Goal: Task Accomplishment & Management: Use online tool/utility

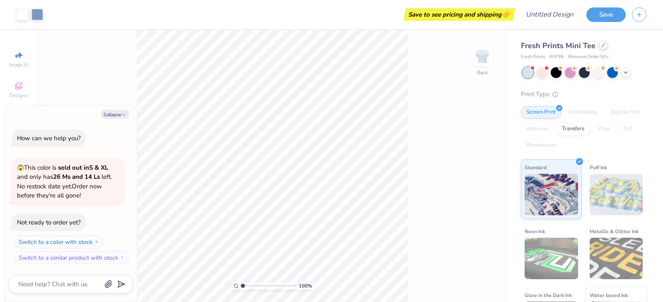
click at [601, 50] on div "Fresh Prints Mini Tee" at bounding box center [584, 45] width 126 height 11
click at [603, 46] on div at bounding box center [603, 45] width 9 height 9
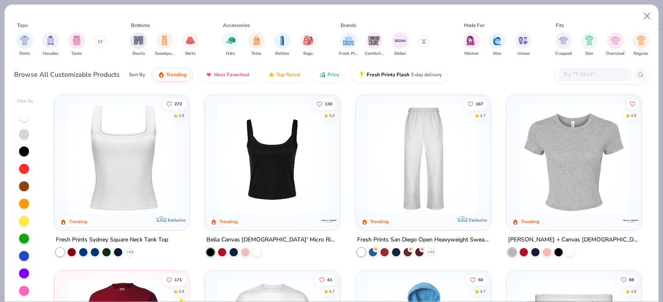
scroll to position [354, 0]
click at [273, 169] on img at bounding box center [272, 157] width 119 height 110
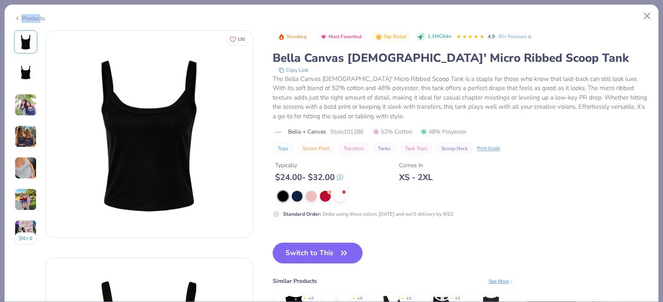
click at [38, 21] on div "Products" at bounding box center [29, 18] width 31 height 9
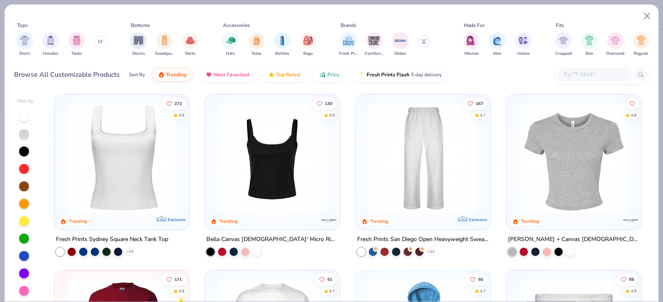
click at [141, 183] on img at bounding box center [122, 157] width 119 height 110
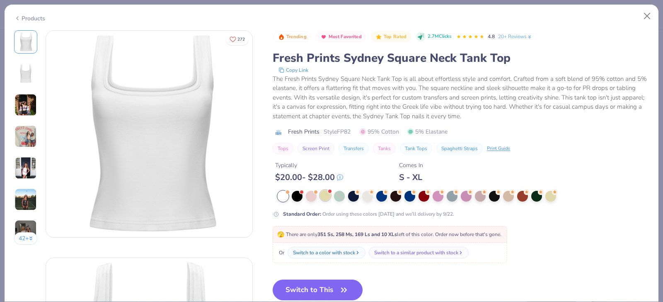
click at [324, 197] on div at bounding box center [325, 195] width 11 height 11
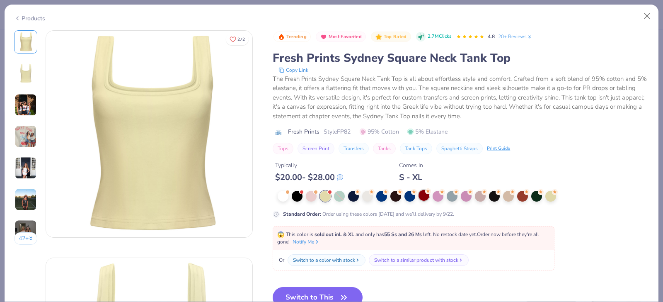
click at [422, 196] on div at bounding box center [423, 195] width 11 height 11
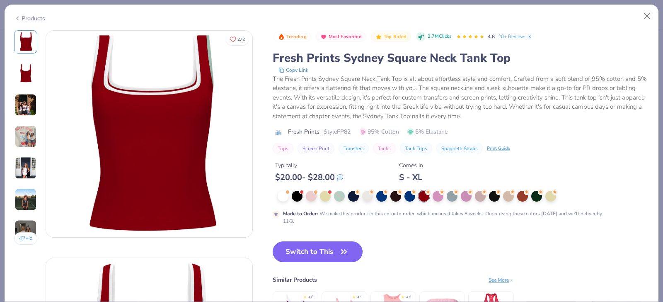
click at [326, 255] on button "Switch to This" at bounding box center [318, 251] width 90 height 21
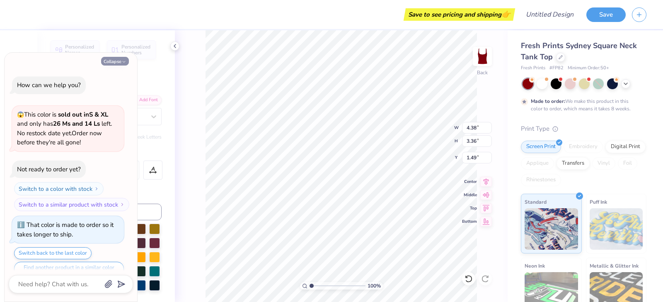
click at [119, 58] on button "Collapse" at bounding box center [115, 61] width 28 height 9
type textarea "x"
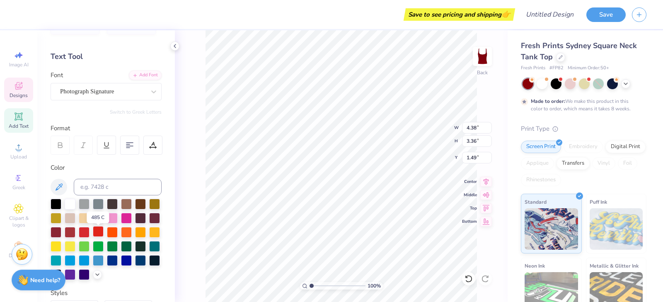
scroll to position [26, 0]
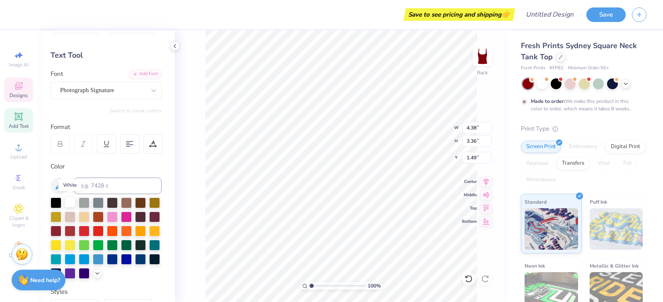
click at [66, 203] on div at bounding box center [70, 201] width 11 height 11
type input "1.59"
type input "0.34"
type input "3.46"
click at [69, 201] on div at bounding box center [70, 201] width 11 height 11
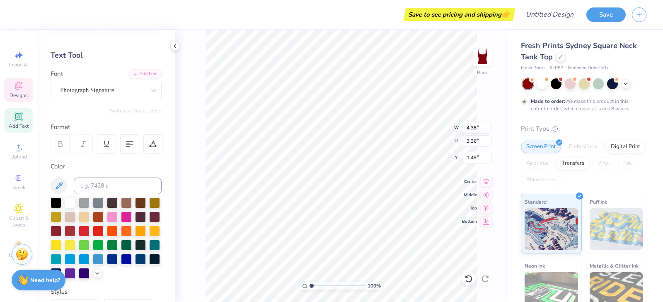
scroll to position [0, 0]
type textarea "sig delt"
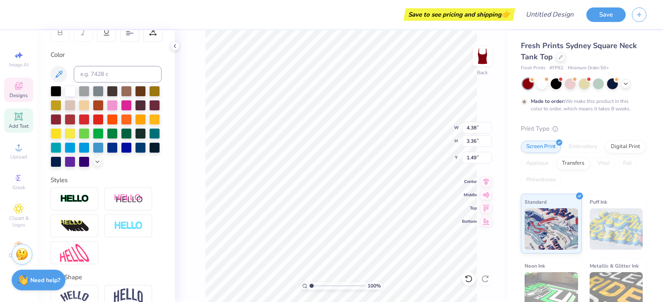
scroll to position [179, 0]
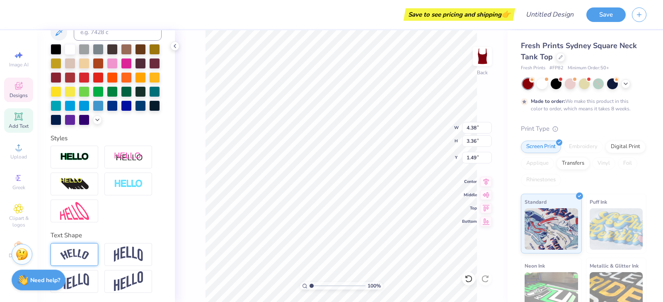
click at [78, 252] on img at bounding box center [74, 254] width 29 height 11
click at [78, 251] on img at bounding box center [74, 254] width 29 height 11
click at [136, 247] on img at bounding box center [128, 254] width 29 height 16
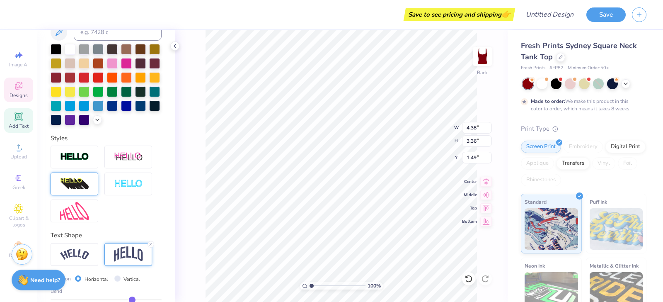
scroll to position [0, 0]
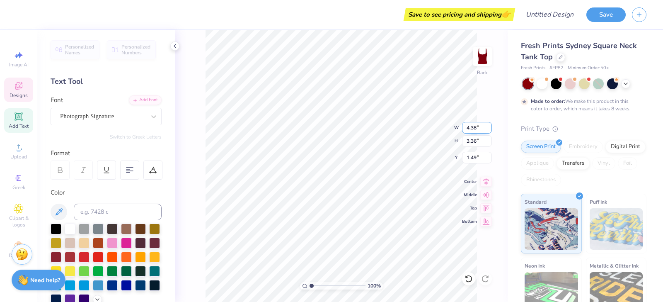
click at [488, 130] on input "4.37" at bounding box center [477, 128] width 30 height 12
click at [488, 130] on input "4.36" at bounding box center [477, 128] width 30 height 12
type input "4.35"
click at [488, 130] on input "4.35" at bounding box center [477, 128] width 30 height 12
type input "3.83"
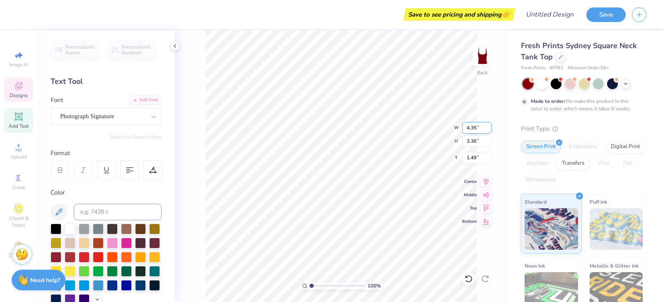
type input "1.35"
click at [488, 143] on input "3.82" at bounding box center [477, 141] width 30 height 12
click at [488, 143] on input "3.81" at bounding box center [477, 141] width 30 height 12
click at [488, 143] on input "3.8" at bounding box center [477, 141] width 30 height 12
type input "3.79"
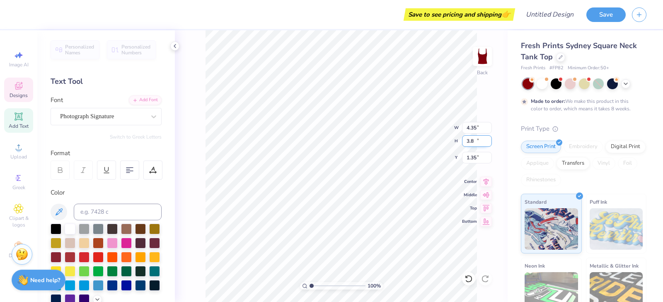
type input "2.08"
click at [488, 143] on input "3.79" at bounding box center [477, 141] width 30 height 12
type input "3.8"
click at [488, 138] on input "3.8" at bounding box center [477, 141] width 30 height 12
type input "1.82"
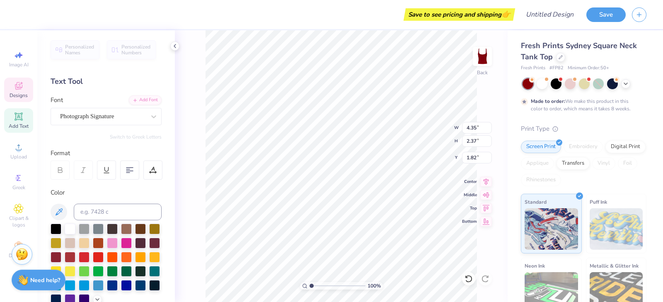
type input "1.59"
type input "0.34"
type input "3.46"
type textarea "senior"
type input "3.24"
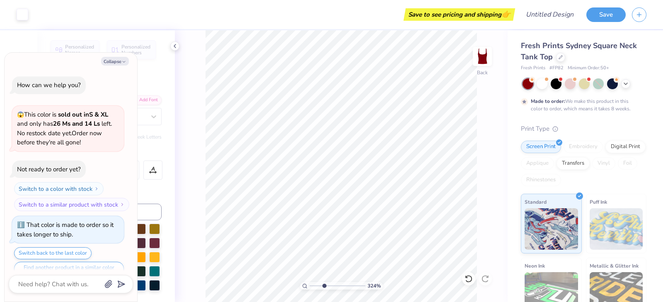
type textarea "x"
type input "1"
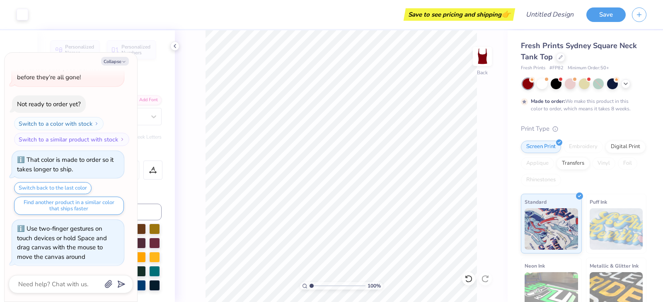
click at [293, 284] on div "100 %" at bounding box center [341, 165] width 271 height 271
click at [174, 47] on icon at bounding box center [175, 46] width 7 height 7
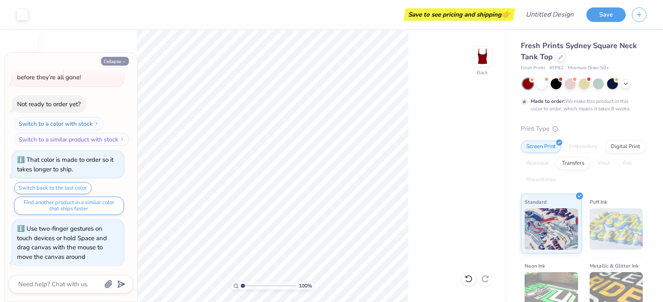
click at [122, 61] on icon "button" at bounding box center [123, 61] width 5 height 5
type textarea "x"
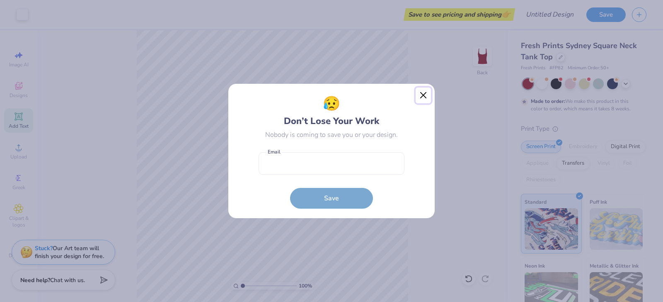
click at [426, 94] on button "Close" at bounding box center [424, 95] width 16 height 16
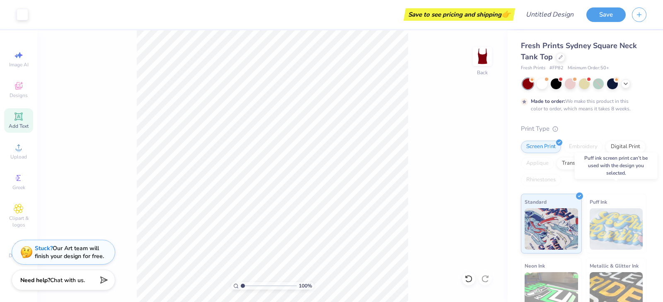
scroll to position [79, 0]
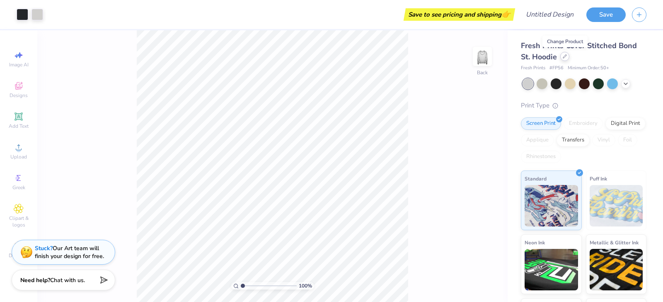
click at [567, 58] on icon at bounding box center [565, 56] width 4 height 4
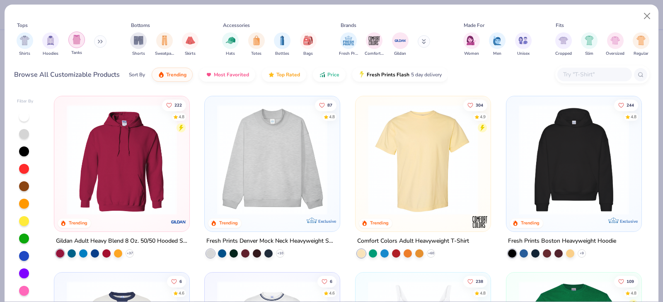
click at [72, 40] on img "filter for Tanks" at bounding box center [76, 40] width 9 height 10
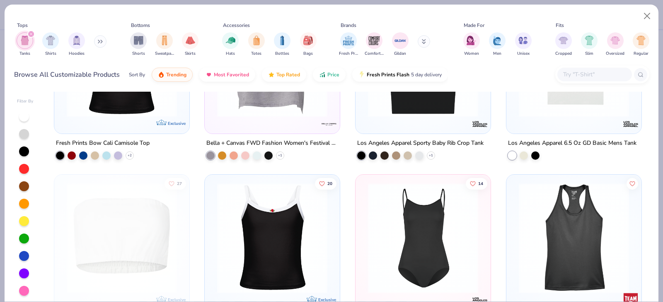
scroll to position [808, 0]
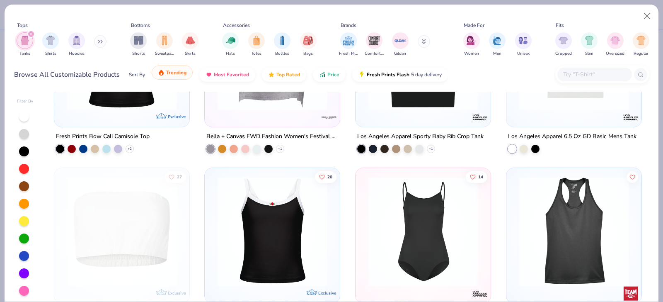
click at [173, 76] on button "Trending" at bounding box center [172, 72] width 41 height 14
click at [179, 70] on span "Trending" at bounding box center [176, 72] width 20 height 7
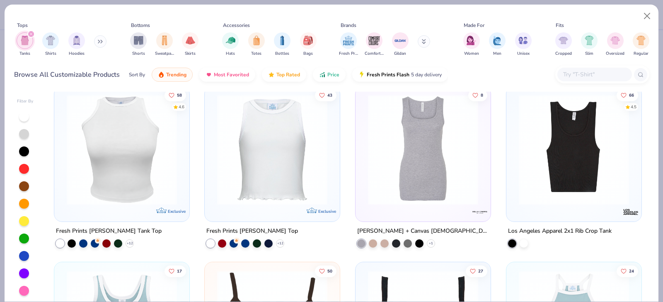
scroll to position [0, 0]
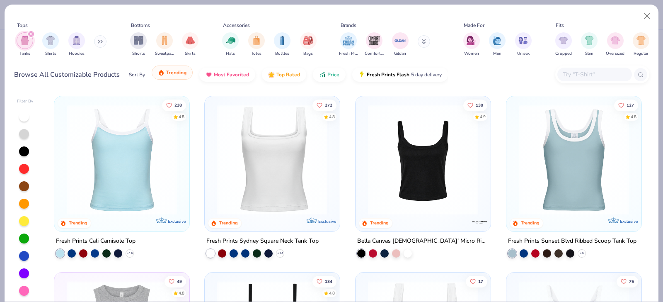
click at [174, 74] on span "Trending" at bounding box center [176, 72] width 20 height 7
click at [287, 169] on img at bounding box center [272, 159] width 119 height 110
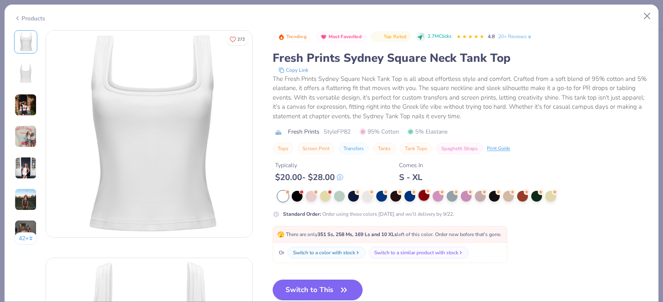
click at [427, 195] on div at bounding box center [423, 195] width 11 height 11
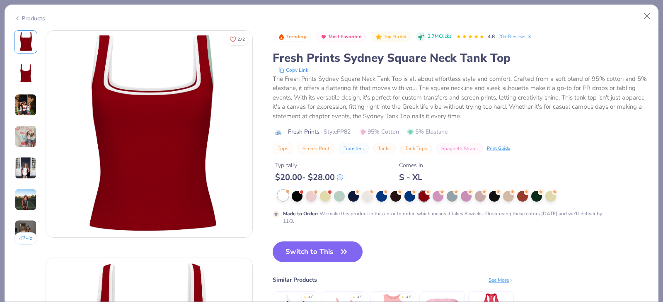
click at [287, 198] on div at bounding box center [283, 195] width 11 height 11
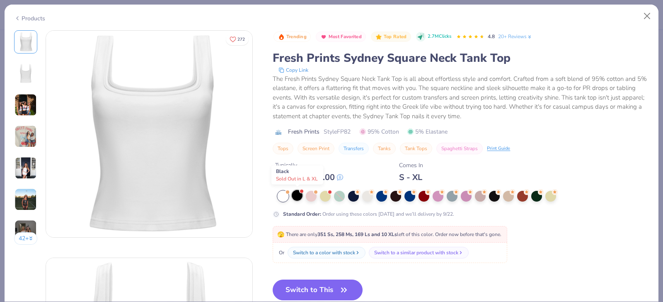
click at [296, 198] on div at bounding box center [297, 195] width 11 height 11
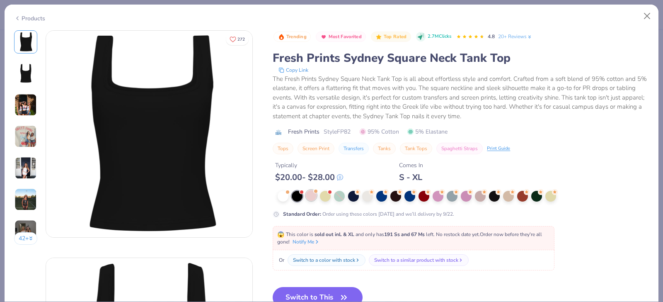
click at [313, 196] on div at bounding box center [311, 195] width 11 height 11
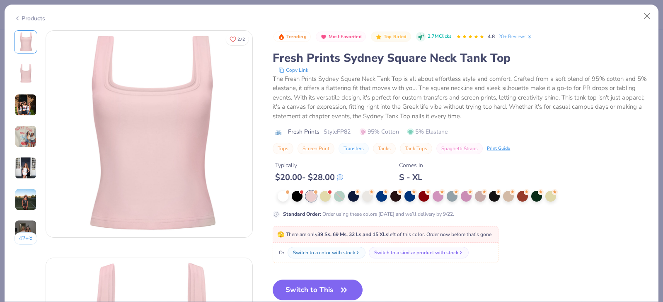
click at [331, 198] on div at bounding box center [441, 196] width 327 height 11
click at [327, 196] on div at bounding box center [325, 195] width 11 height 11
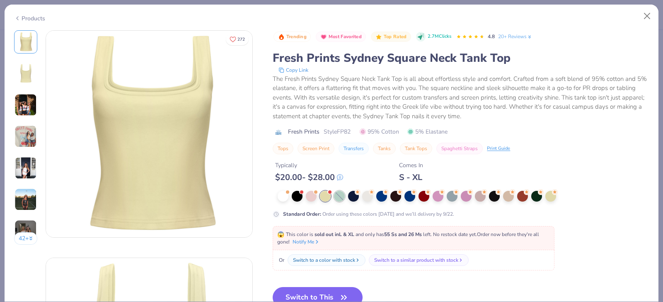
click at [341, 193] on div at bounding box center [339, 196] width 11 height 11
click at [423, 197] on div at bounding box center [423, 195] width 11 height 11
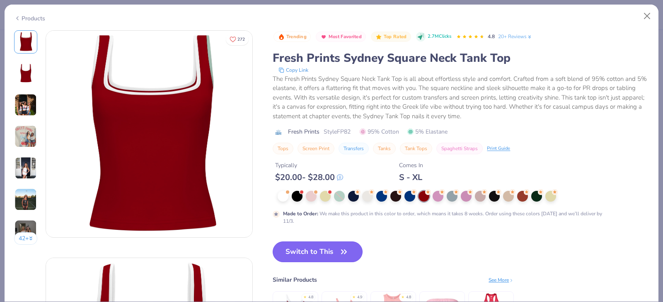
click at [322, 246] on button "Switch to This" at bounding box center [318, 251] width 90 height 21
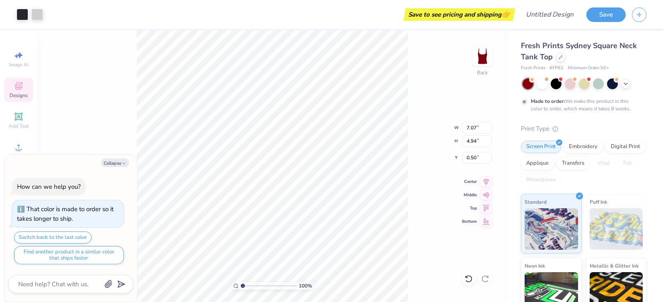
type textarea "x"
type input "0.53"
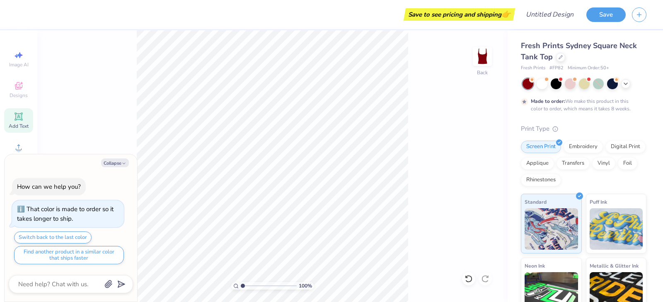
click at [21, 121] on icon at bounding box center [19, 116] width 10 height 10
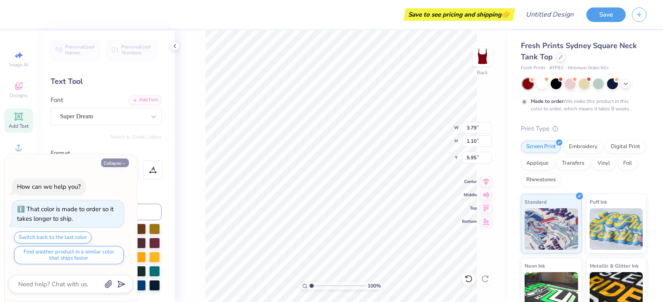
click at [114, 163] on button "Collapse" at bounding box center [115, 162] width 28 height 9
type textarea "x"
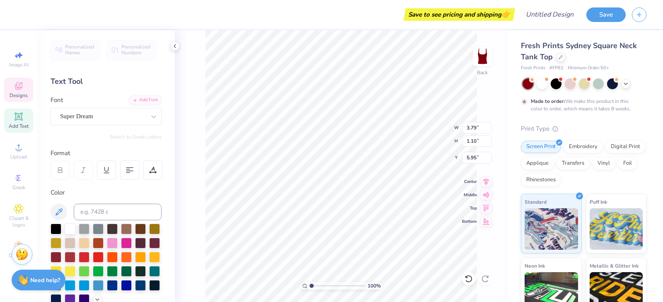
click at [21, 93] on span "Designs" at bounding box center [19, 95] width 18 height 7
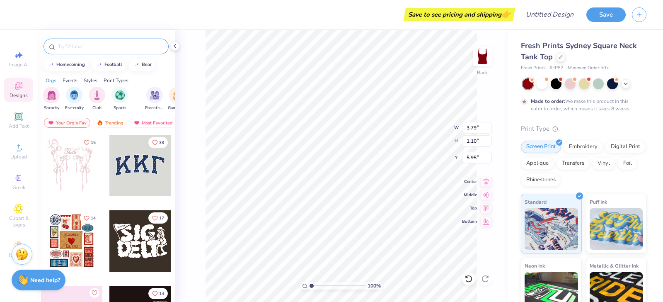
click at [87, 47] on input "text" at bounding box center [110, 46] width 106 height 8
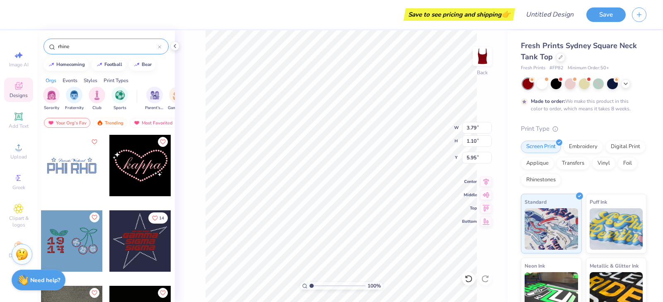
type input "rhine"
click at [73, 168] on div at bounding box center [71, 165] width 61 height 61
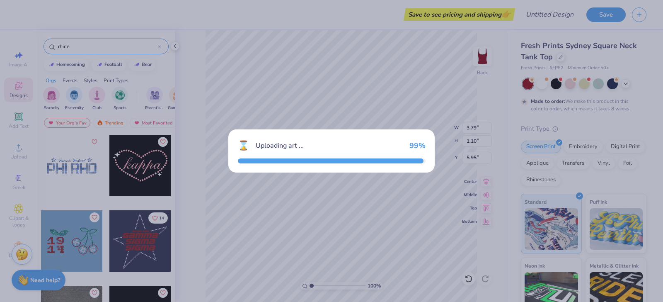
type input "7.03"
type input "2.27"
type input "3.00"
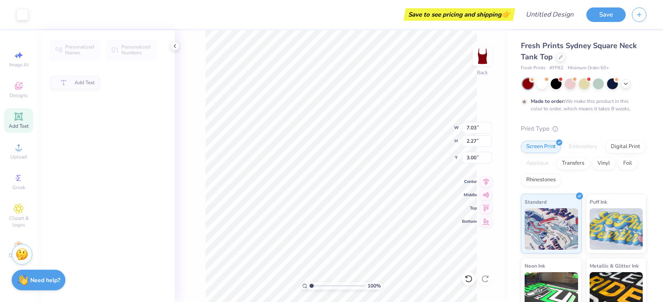
type input "3.79"
type input "1.10"
type input "5.95"
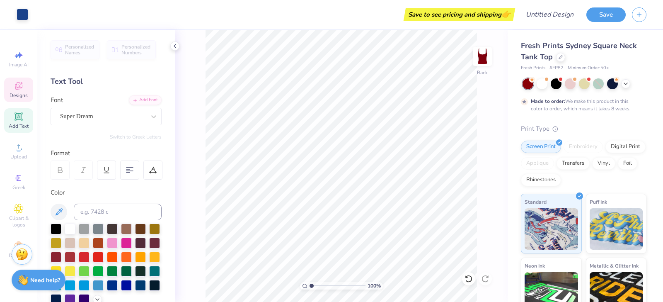
click at [21, 96] on span "Designs" at bounding box center [19, 95] width 18 height 7
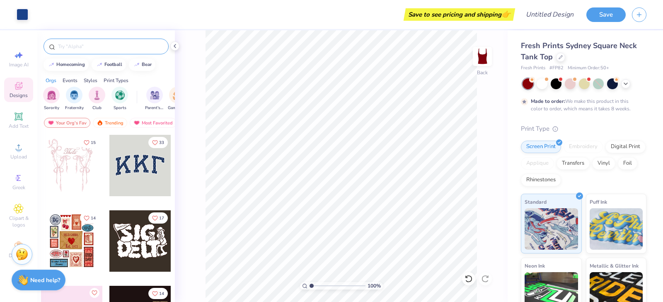
click at [103, 46] on input "text" at bounding box center [110, 46] width 106 height 8
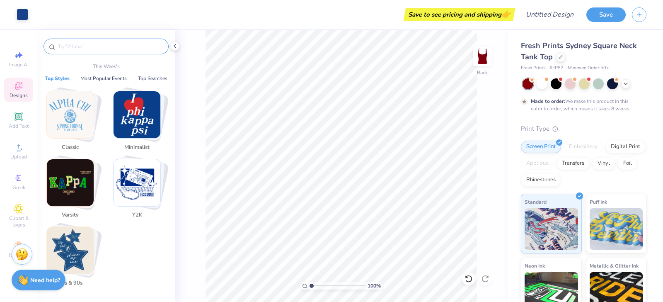
click at [135, 195] on img "Stack Card Button Y2K" at bounding box center [137, 182] width 47 height 47
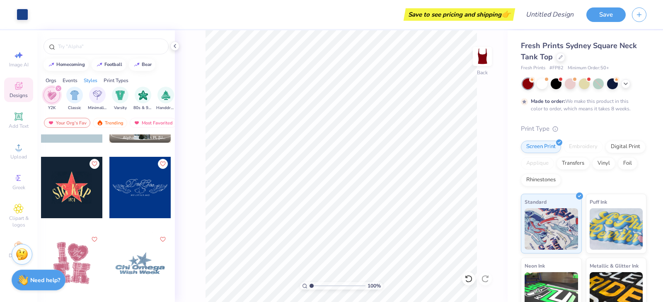
scroll to position [130, 0]
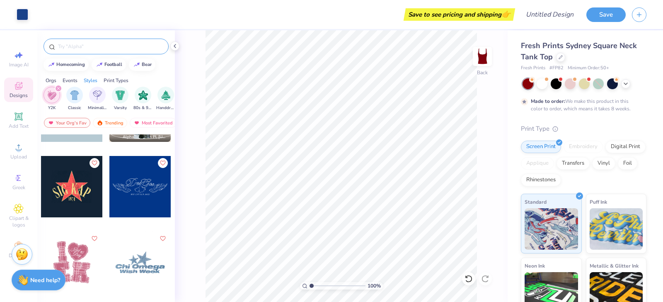
click at [82, 48] on input "text" at bounding box center [110, 46] width 106 height 8
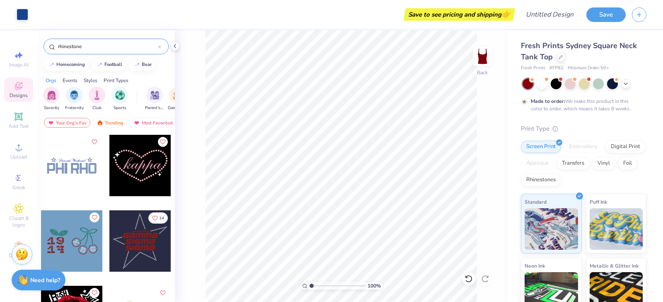
type input "rhinestone"
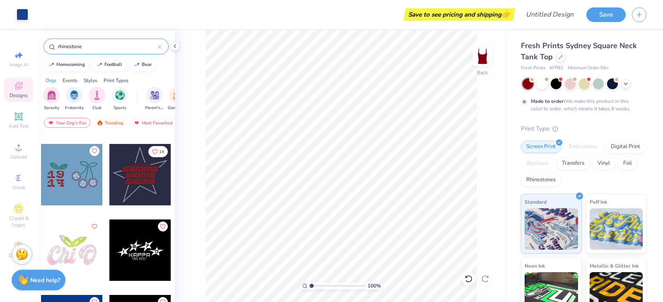
scroll to position [0, 0]
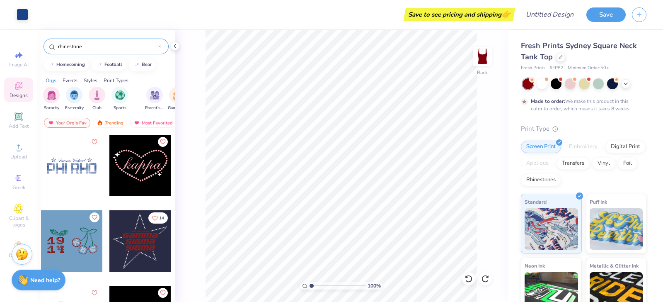
click at [74, 177] on div at bounding box center [71, 165] width 61 height 61
type input "0.08"
type input "3.00"
click at [152, 170] on div at bounding box center [139, 165] width 61 height 61
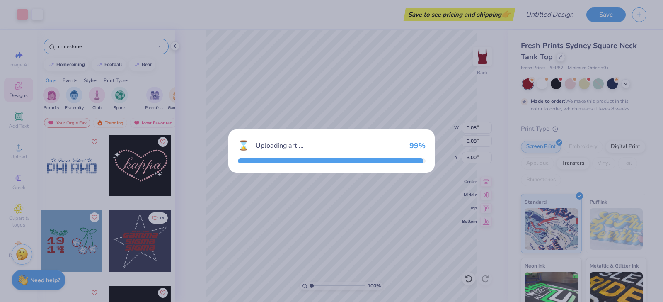
type input "3.46"
type input "2.01"
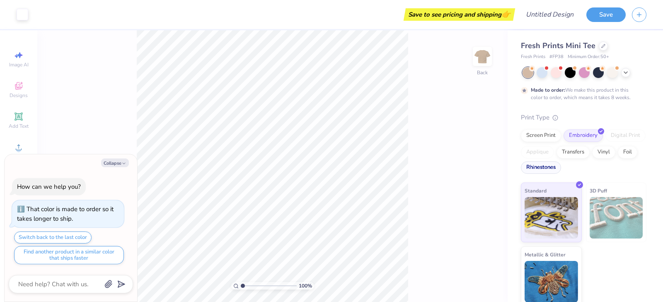
click at [549, 171] on div "Rhinestones" at bounding box center [541, 167] width 40 height 12
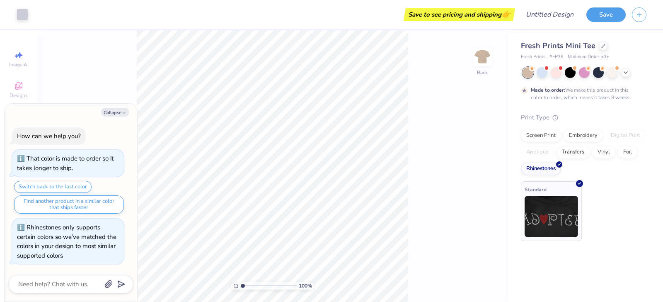
click at [553, 220] on img at bounding box center [551, 216] width 53 height 41
click at [601, 46] on icon at bounding box center [603, 45] width 4 height 4
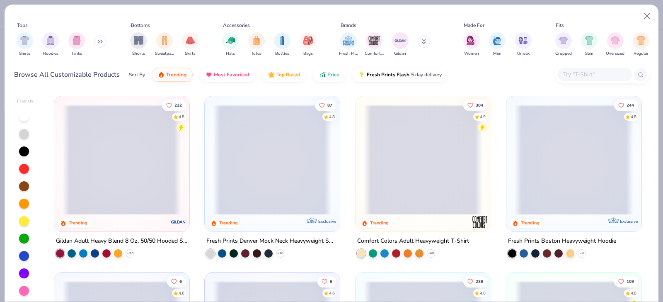
click at [272, 184] on span at bounding box center [272, 159] width 119 height 110
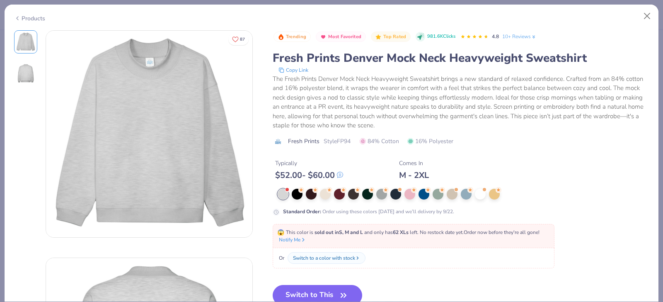
drag, startPoint x: 317, startPoint y: 291, endPoint x: 331, endPoint y: 148, distance: 143.2
click at [317, 291] on button "Switch to This" at bounding box center [318, 295] width 90 height 21
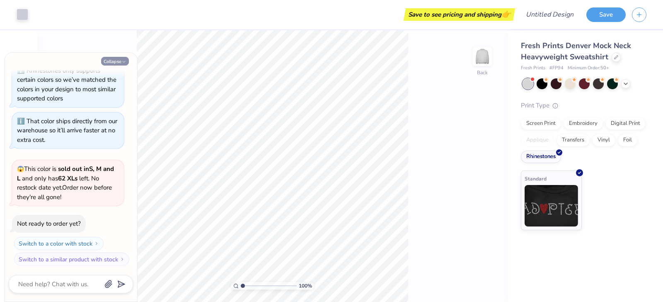
click at [119, 59] on button "Collapse" at bounding box center [115, 61] width 28 height 9
type textarea "x"
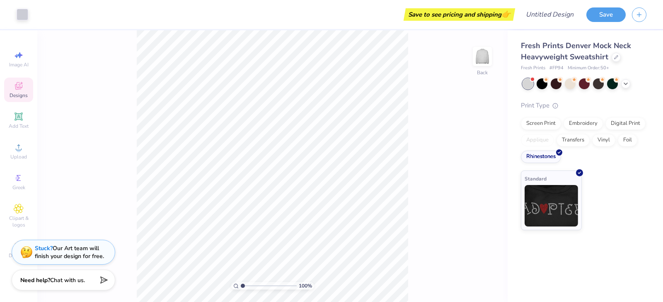
click at [21, 93] on span "Designs" at bounding box center [19, 95] width 18 height 7
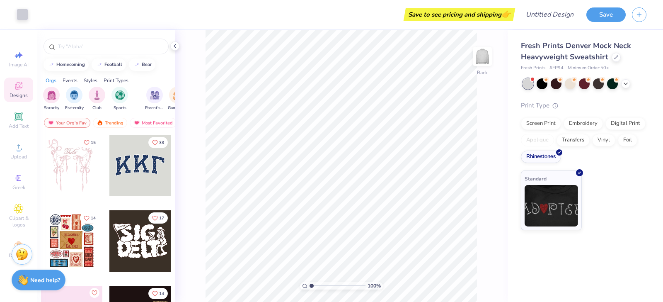
click at [147, 167] on div at bounding box center [139, 165] width 61 height 61
